Goal: Transaction & Acquisition: Register for event/course

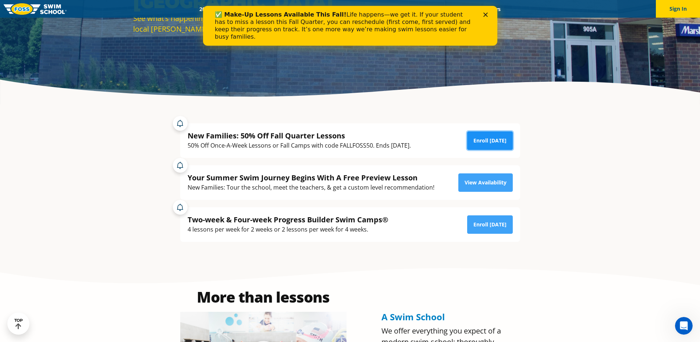
click at [493, 150] on link "Enroll [DATE]" at bounding box center [490, 140] width 46 height 18
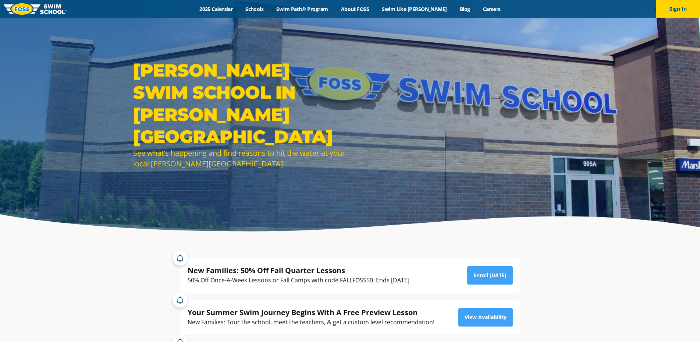
scroll to position [135, 0]
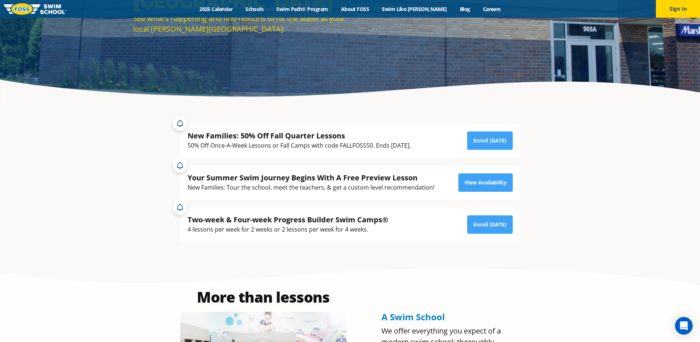
click at [145, 136] on section "New Families: 50% Off Fall Quarter Lessons 50% Off Once-A-Week Lessons or Fall …" at bounding box center [349, 182] width 441 height 155
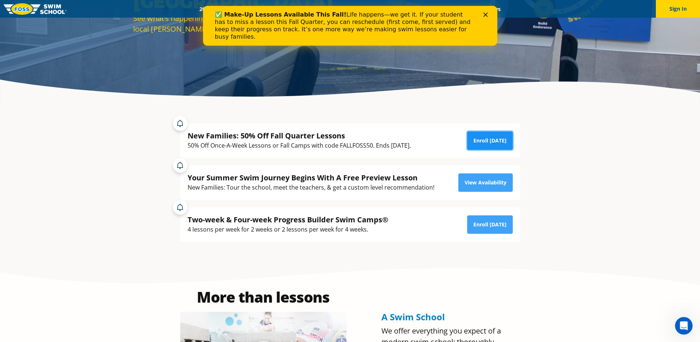
click at [471, 150] on link "Enroll [DATE]" at bounding box center [490, 140] width 46 height 18
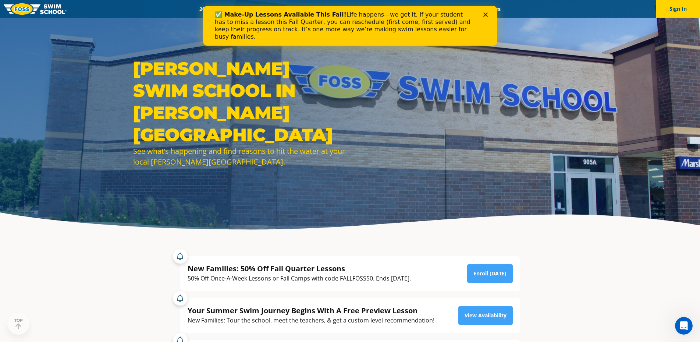
scroll to position [3, 0]
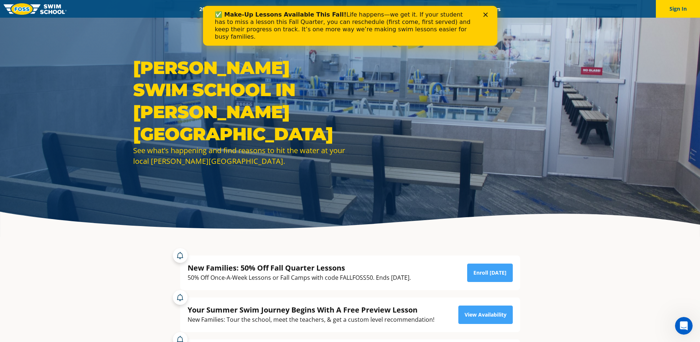
click at [485, 14] on icon "Close" at bounding box center [485, 15] width 4 height 4
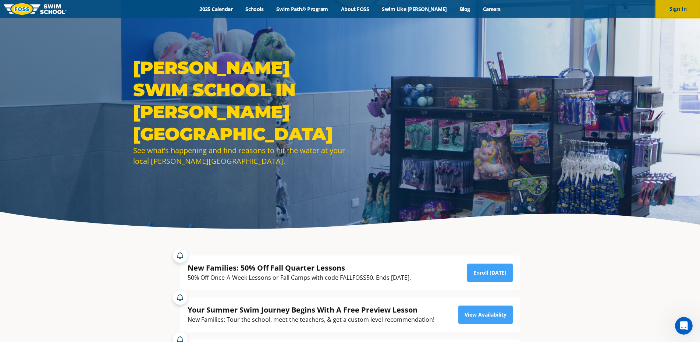
click at [675, 10] on button "Sign In" at bounding box center [678, 9] width 44 height 18
